Goal: Task Accomplishment & Management: Manage account settings

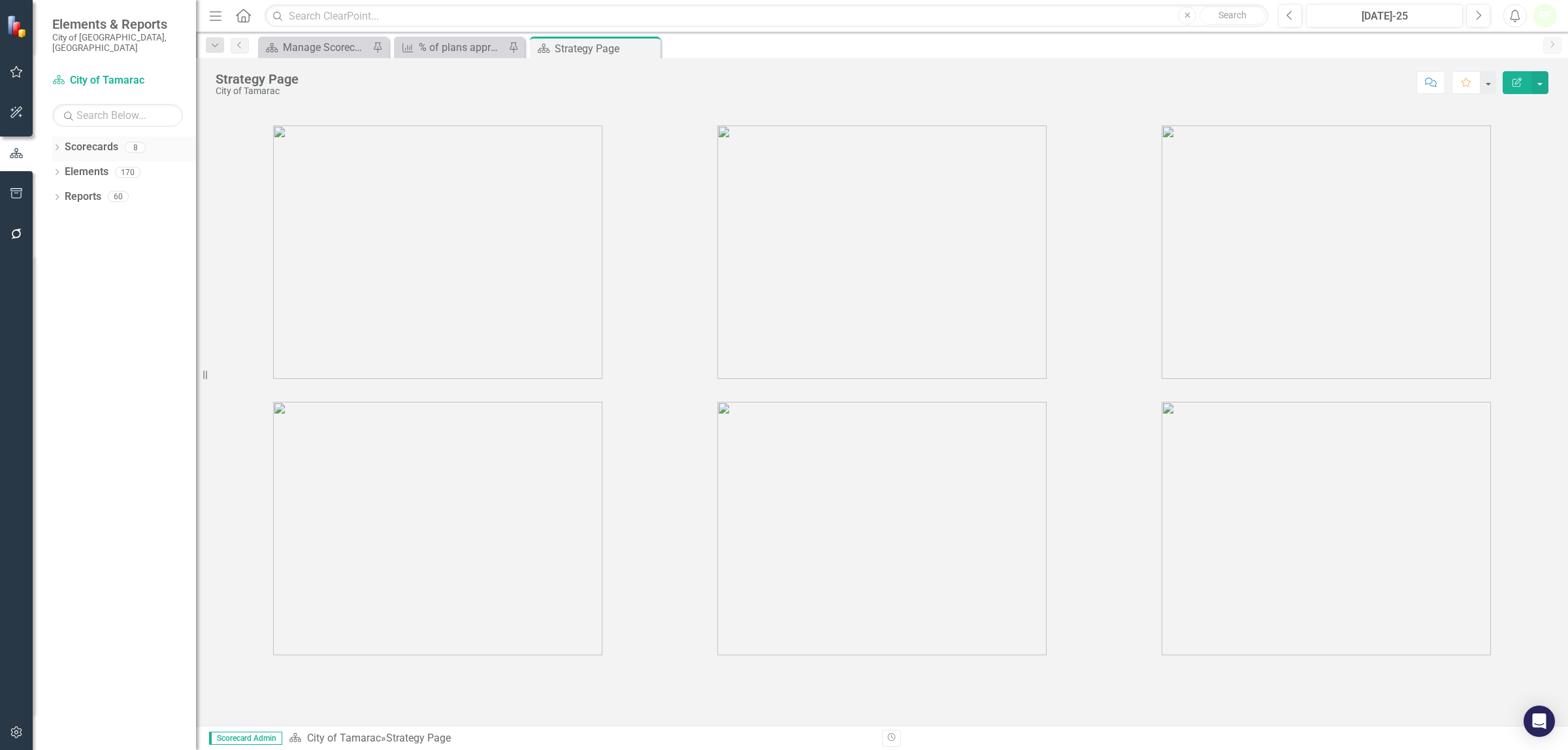
click at [92, 140] on link "Scorecards" at bounding box center [91, 148] width 54 height 15
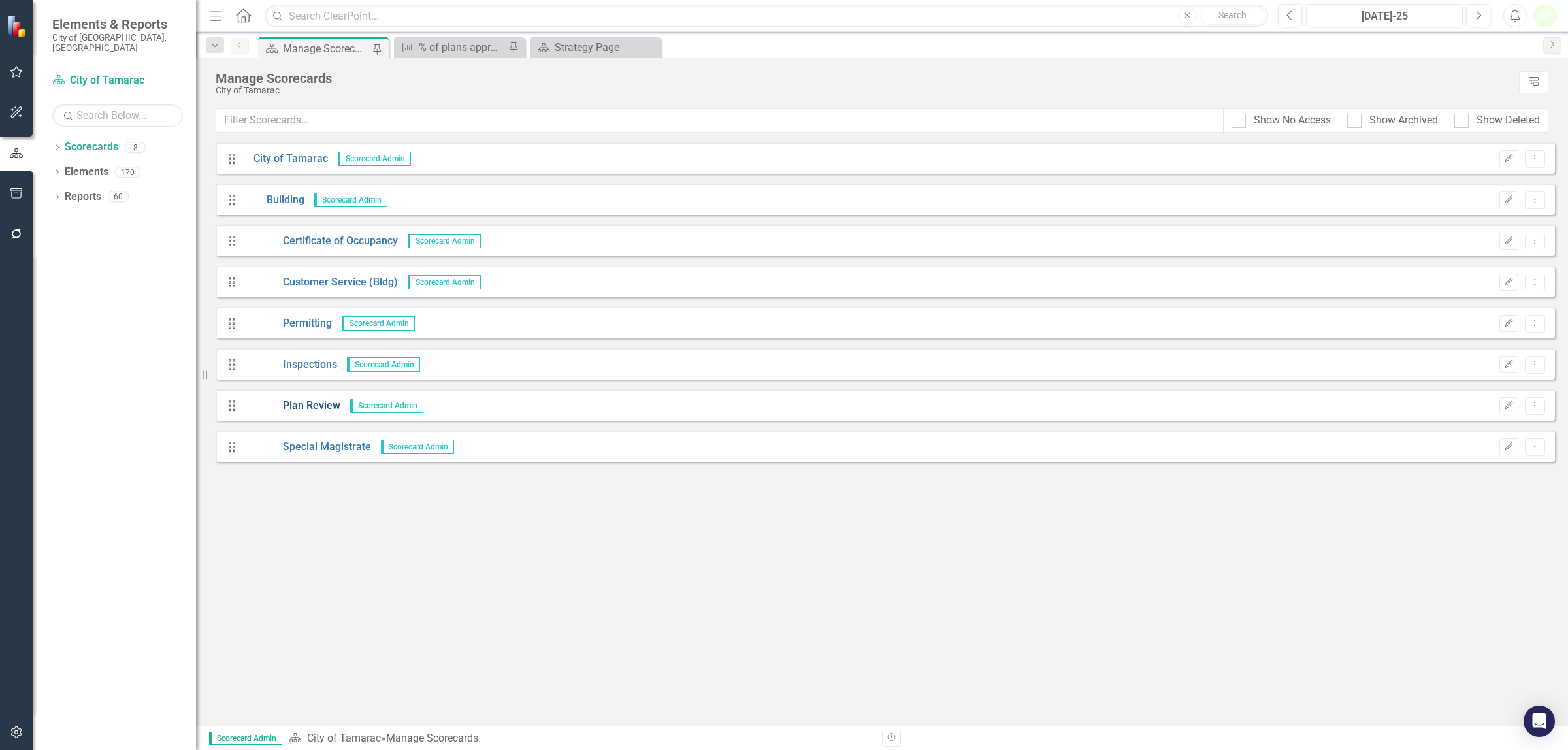
click at [322, 410] on link "Plan Review" at bounding box center [292, 406] width 97 height 15
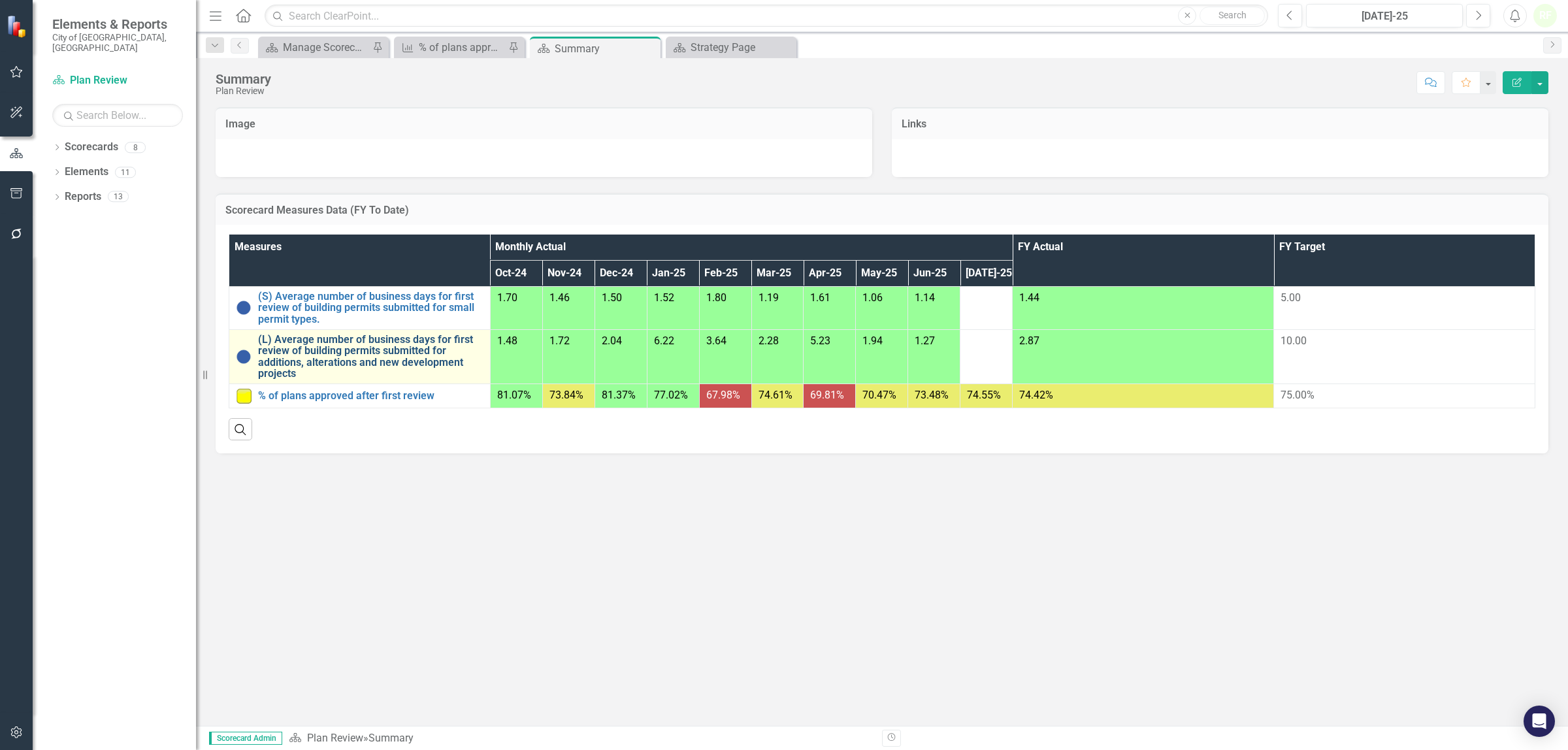
click at [309, 343] on link "(L) Average number of business days for first review of building permits submit…" at bounding box center [371, 357] width 225 height 46
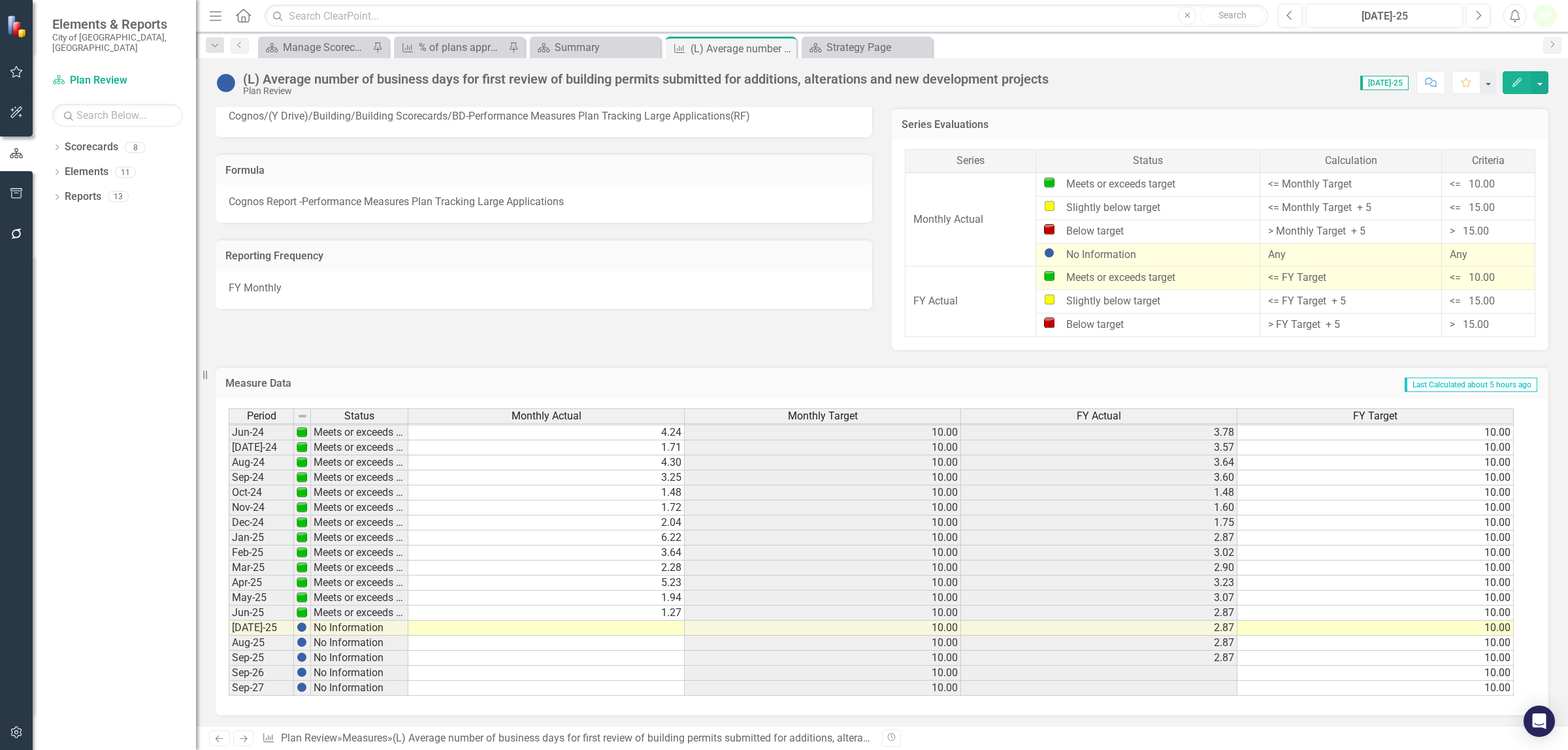
scroll to position [484, 0]
click at [636, 623] on td at bounding box center [546, 628] width 276 height 15
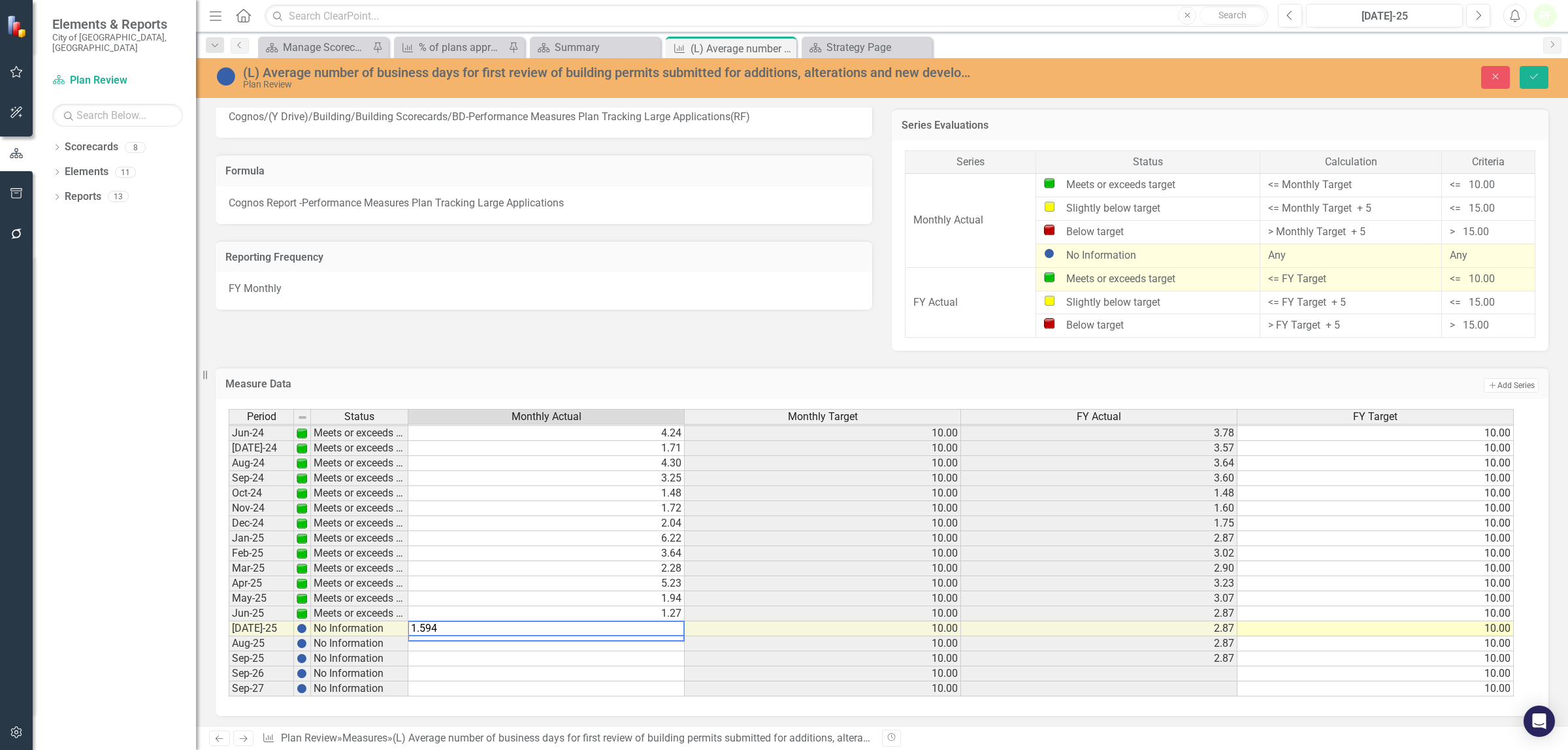
type textarea "1.5949"
click at [1534, 79] on icon "Save" at bounding box center [1534, 76] width 12 height 9
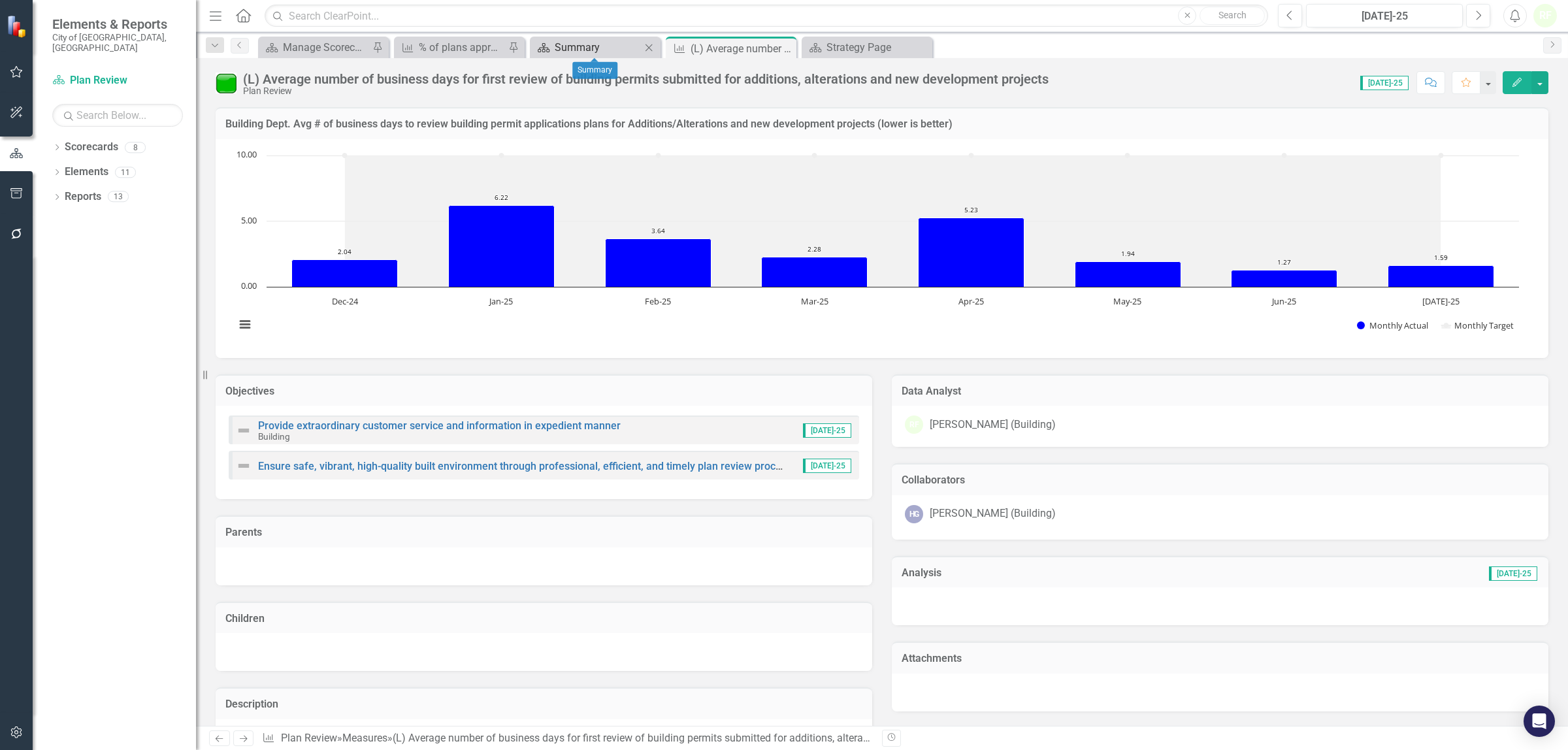
click at [582, 46] on div "Summary" at bounding box center [597, 47] width 86 height 16
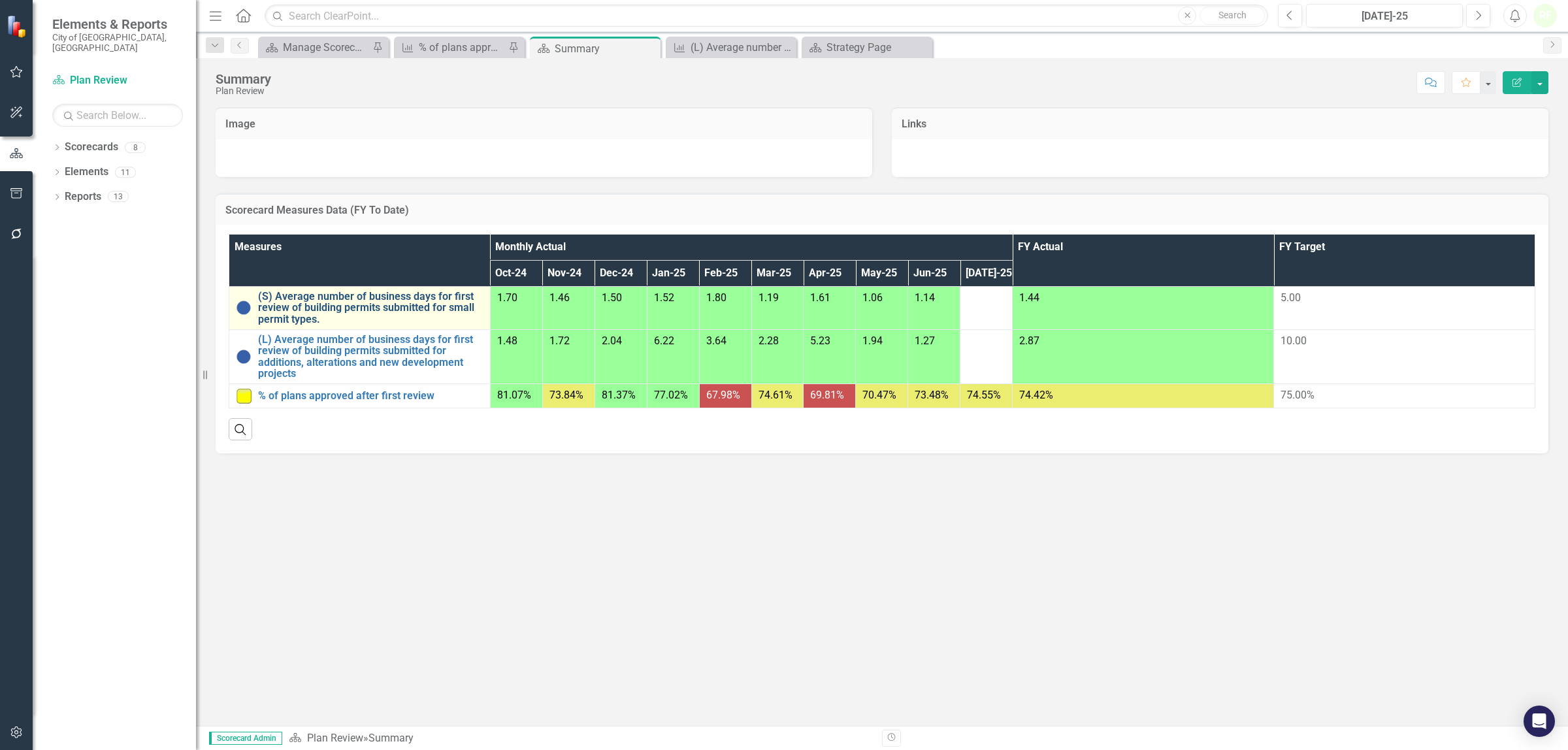
click at [358, 302] on link "(S) Average number of business days for first review of building permits submit…" at bounding box center [371, 307] width 225 height 35
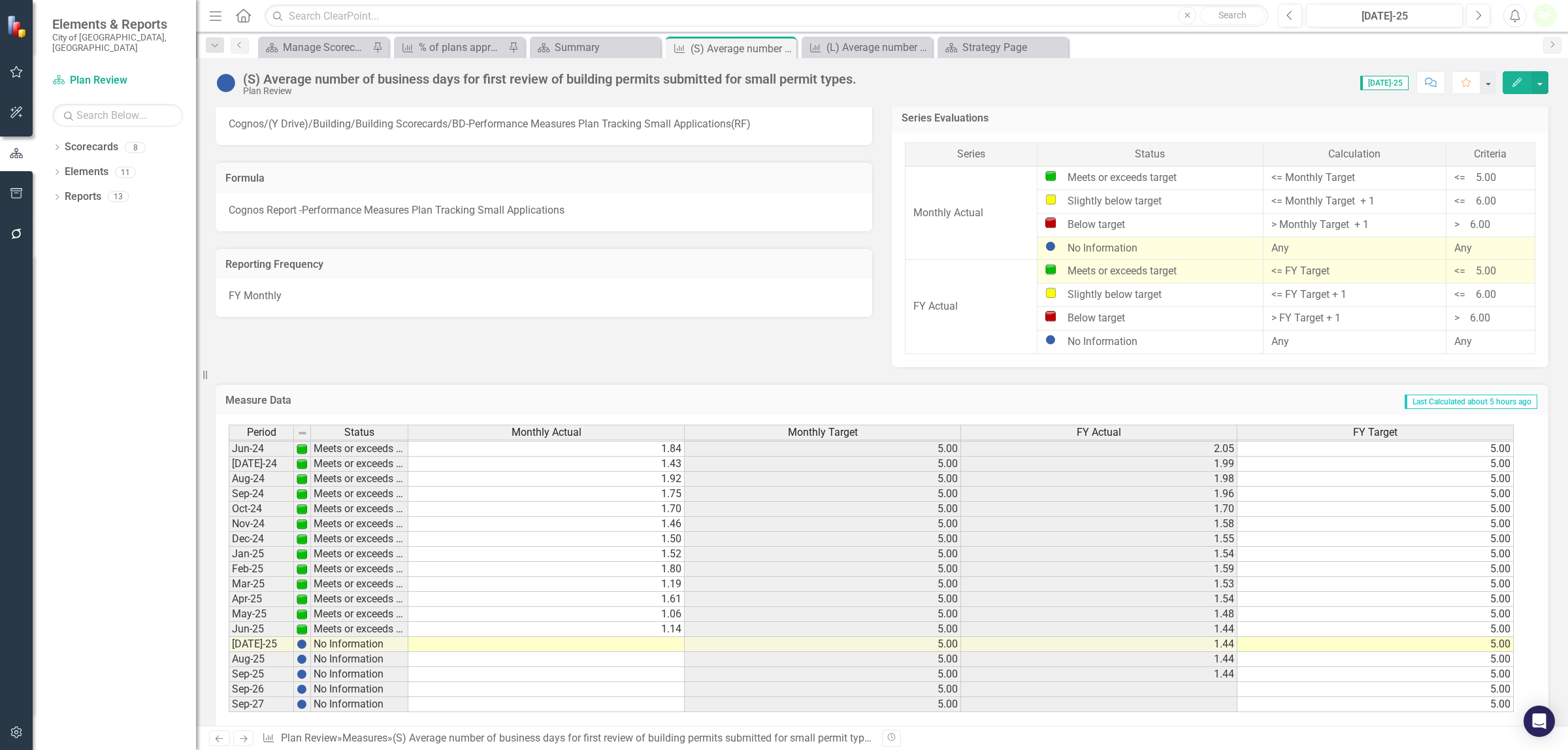
scroll to position [730, 0]
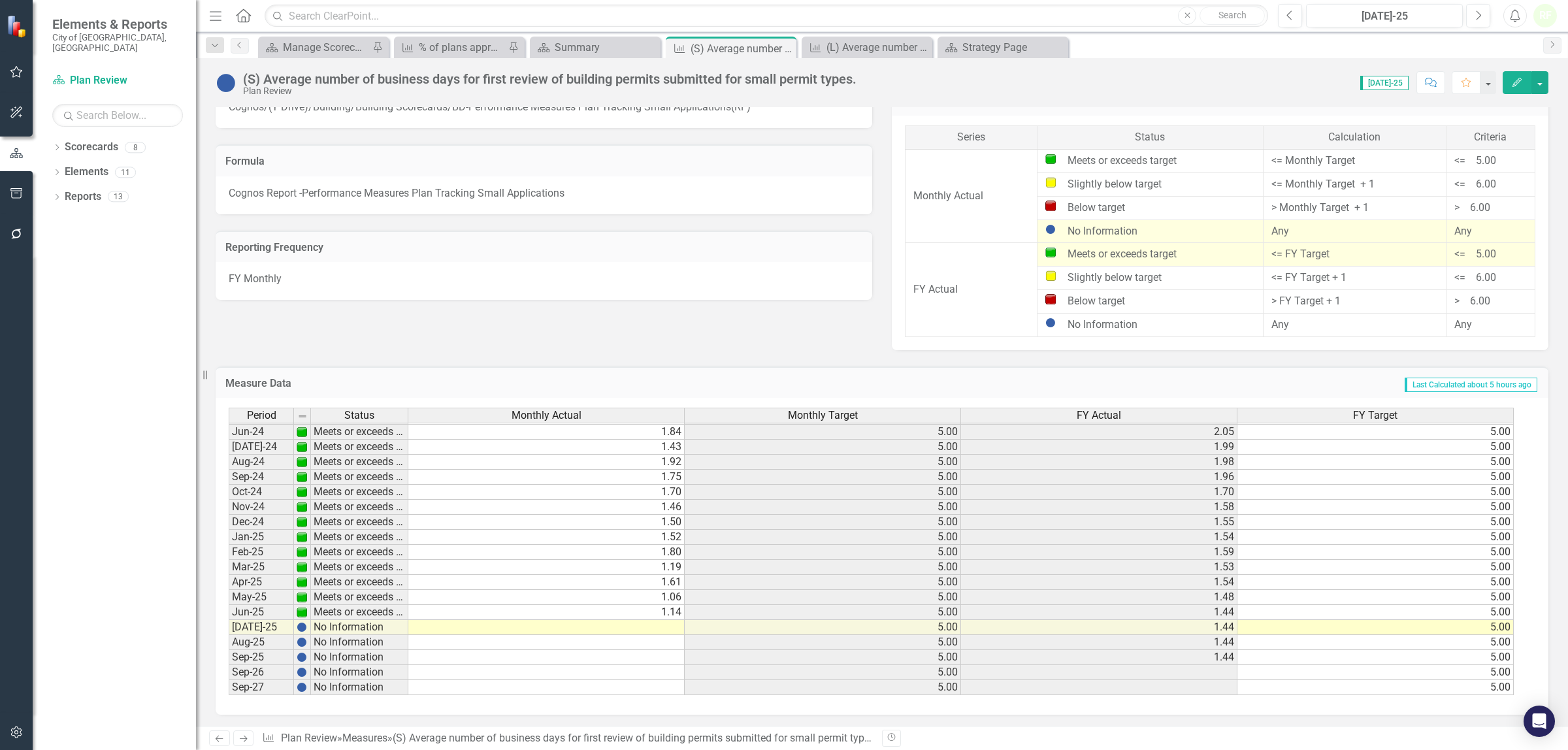
click at [637, 620] on td at bounding box center [546, 628] width 276 height 15
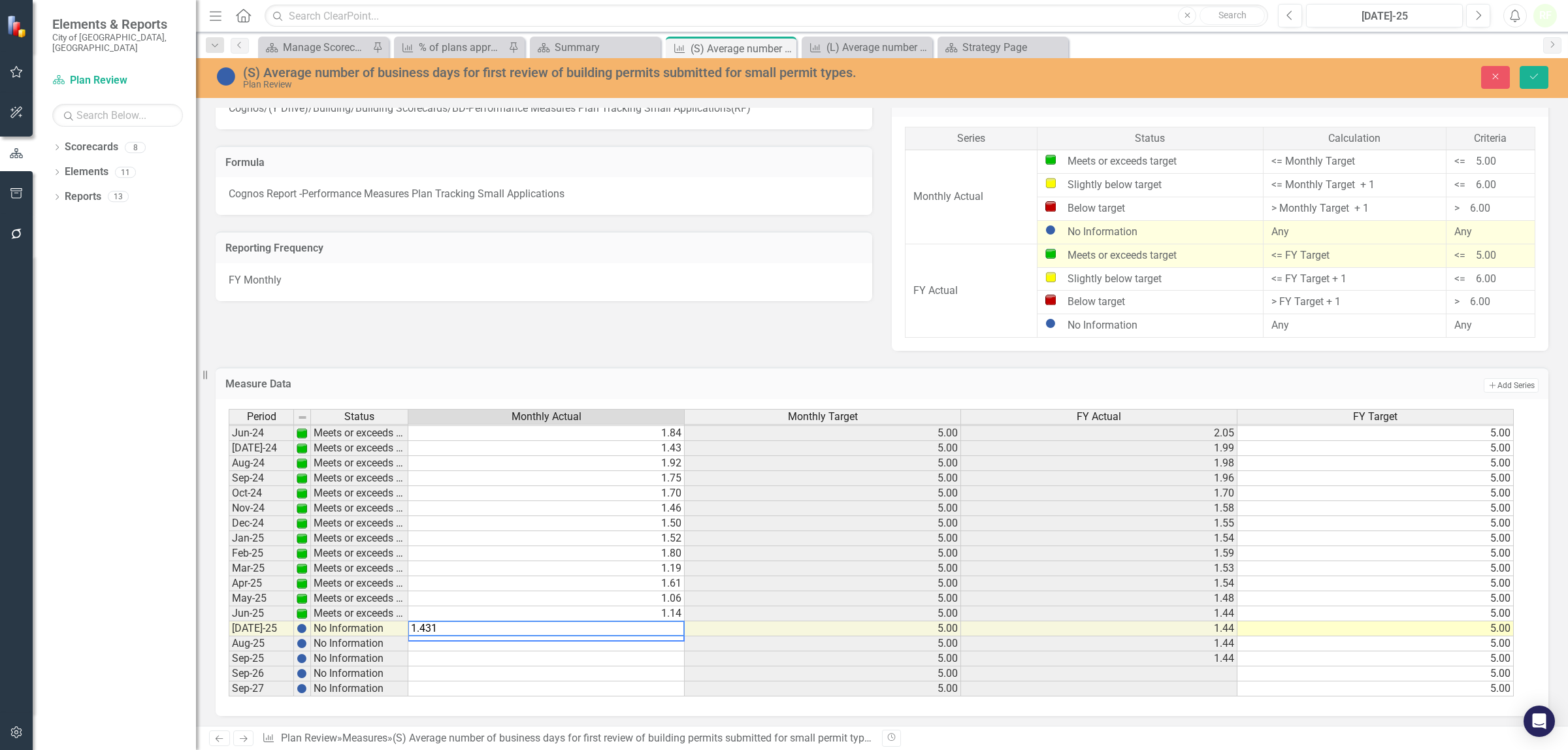
type textarea "1.4314"
click at [1539, 74] on icon "Save" at bounding box center [1534, 76] width 12 height 9
